Goal: Task Accomplishment & Management: Use online tool/utility

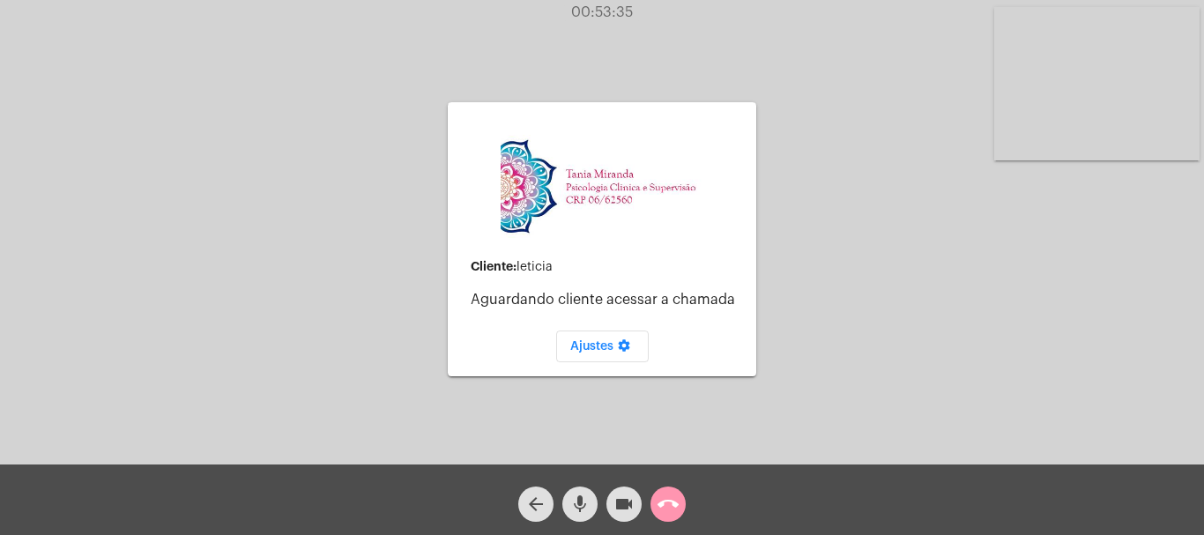
click at [692, 499] on div "arrow_back mic videocam call_end" at bounding box center [602, 499] width 1204 height 71
click at [676, 502] on mat-icon "call_end" at bounding box center [668, 504] width 21 height 21
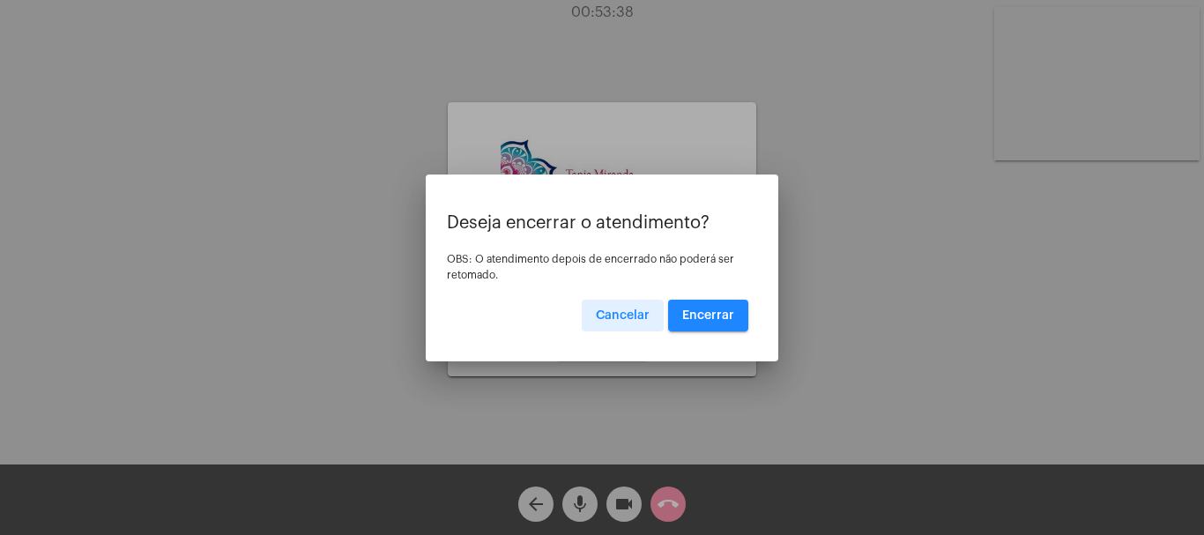
click at [709, 311] on span "Encerrar" at bounding box center [708, 315] width 52 height 12
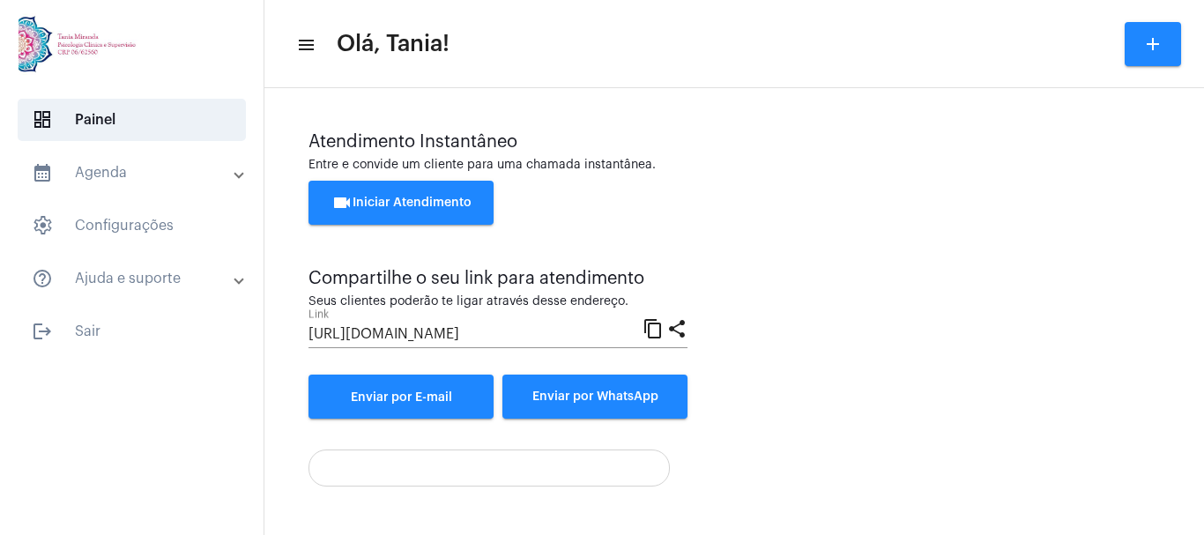
scroll to position [123, 0]
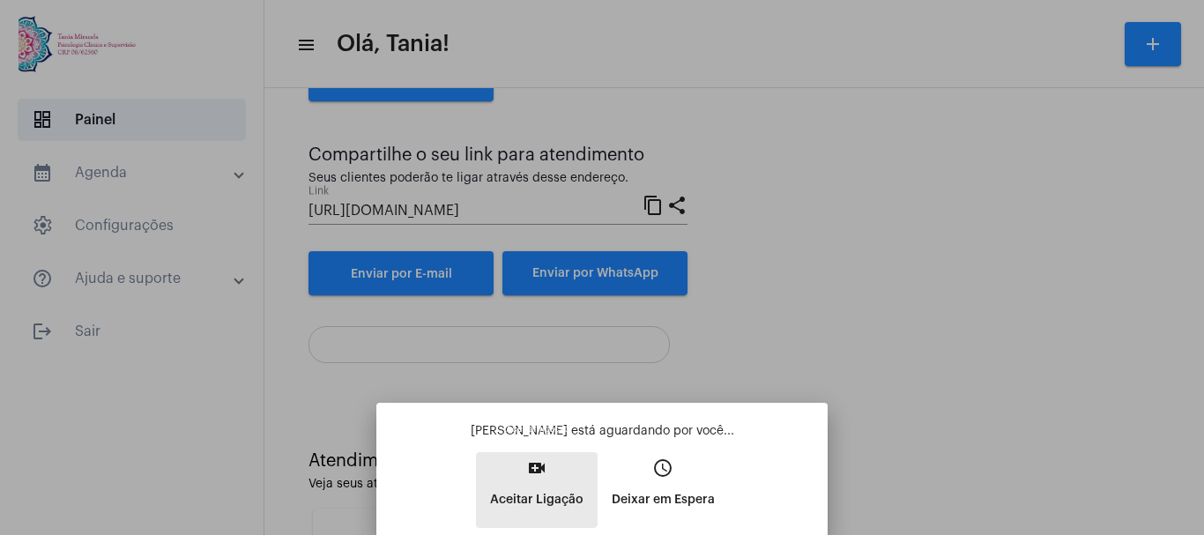
click at [534, 465] on mat-icon "video_call" at bounding box center [536, 467] width 21 height 21
